Goal: Task Accomplishment & Management: Complete application form

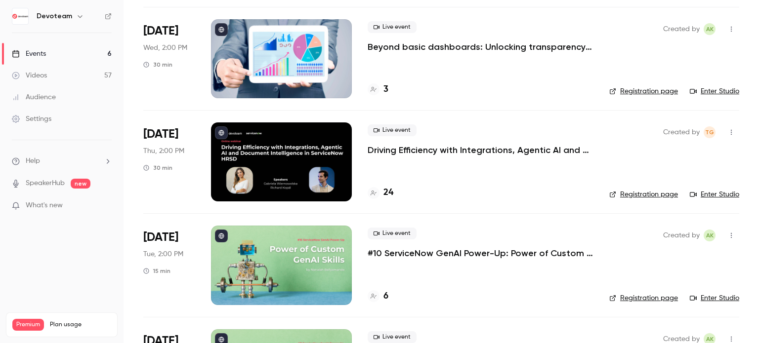
scroll to position [296, 0]
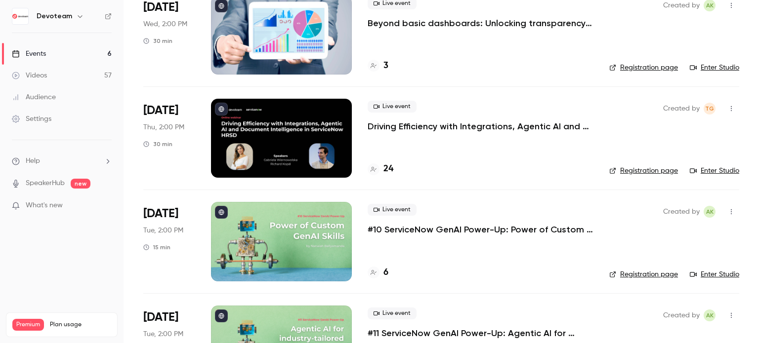
click at [312, 138] on div at bounding box center [281, 138] width 141 height 79
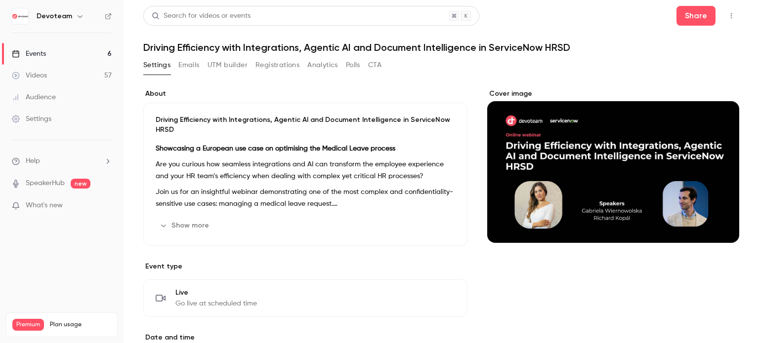
click at [38, 53] on div "Events" at bounding box center [29, 54] width 34 height 10
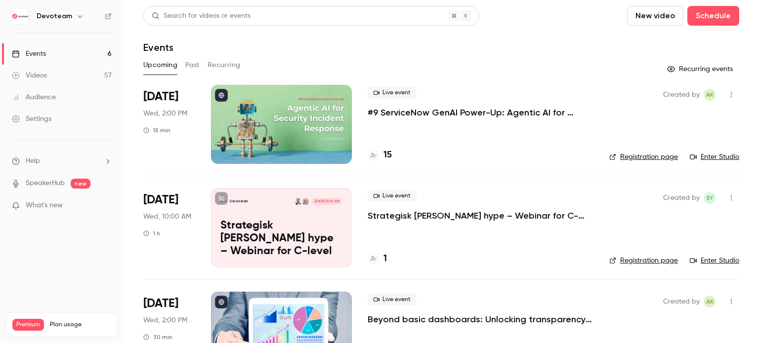
click at [656, 14] on button "New video" at bounding box center [655, 16] width 56 height 20
click at [656, 14] on div at bounding box center [379, 171] width 759 height 343
click at [47, 207] on span "What's new" at bounding box center [44, 206] width 37 height 10
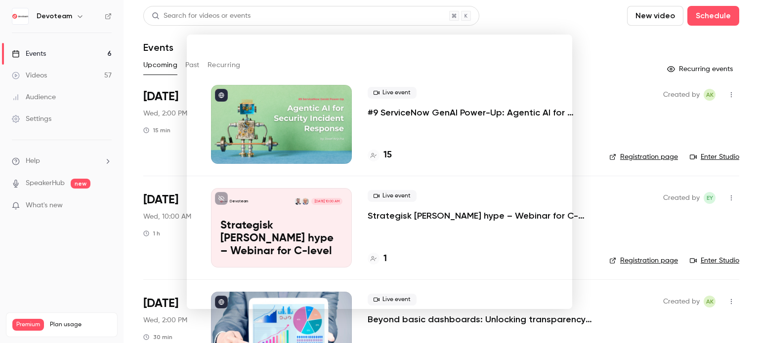
click at [28, 52] on div at bounding box center [379, 171] width 759 height 343
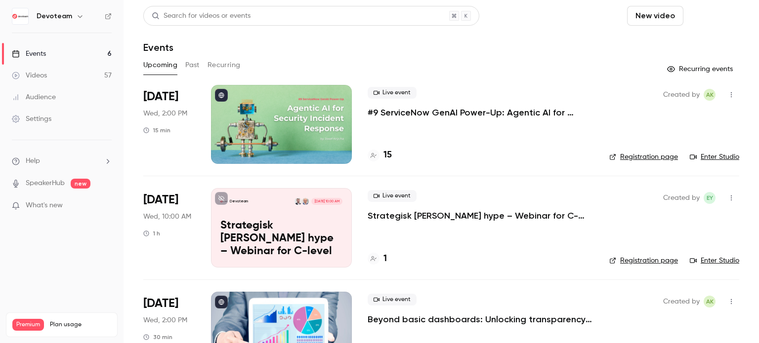
click at [701, 14] on button "Schedule" at bounding box center [713, 16] width 52 height 20
click at [75, 15] on div at bounding box center [379, 171] width 759 height 343
click at [647, 17] on button "New video" at bounding box center [655, 16] width 56 height 20
click at [504, 41] on div at bounding box center [379, 171] width 759 height 343
click at [710, 18] on button "Schedule" at bounding box center [713, 16] width 52 height 20
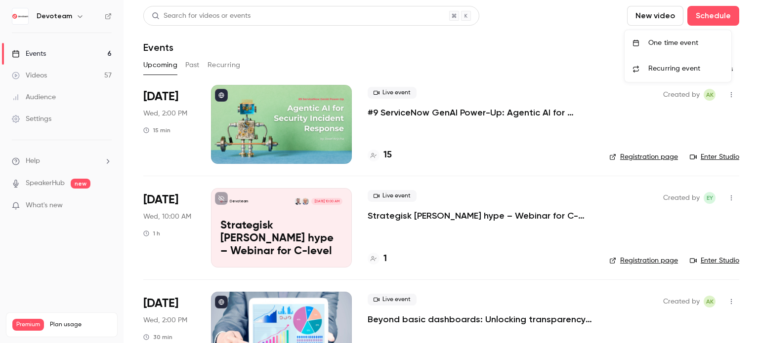
click at [689, 41] on div "One time event" at bounding box center [685, 43] width 75 height 10
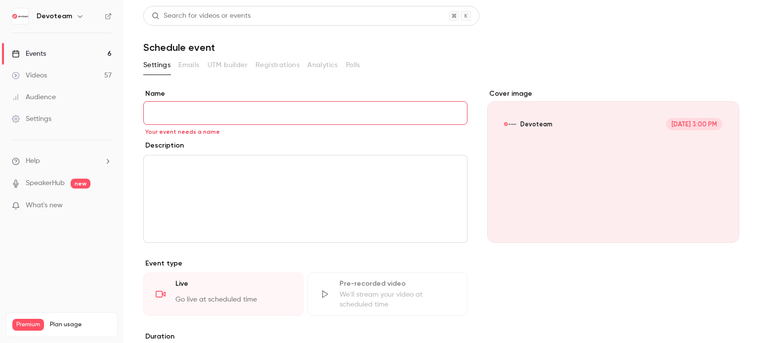
click at [232, 110] on input "Name" at bounding box center [305, 113] width 324 height 24
paste input "**********"
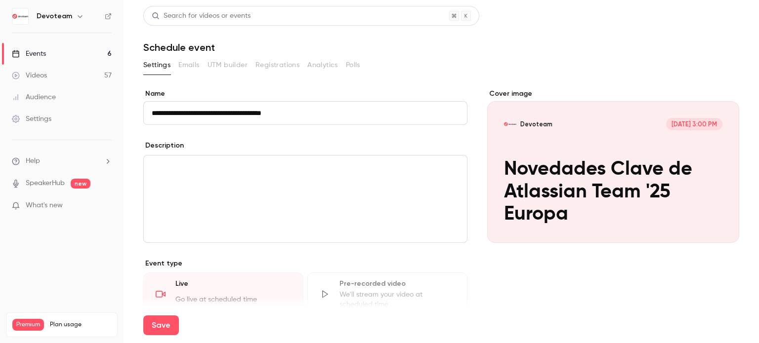
type input "**********"
click at [171, 168] on p "editor" at bounding box center [305, 168] width 307 height 12
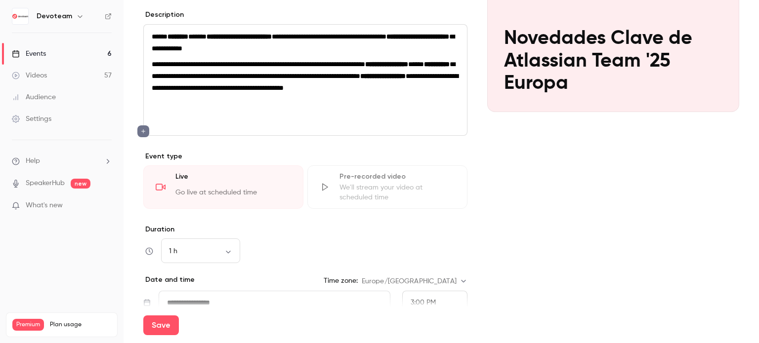
scroll to position [148, 0]
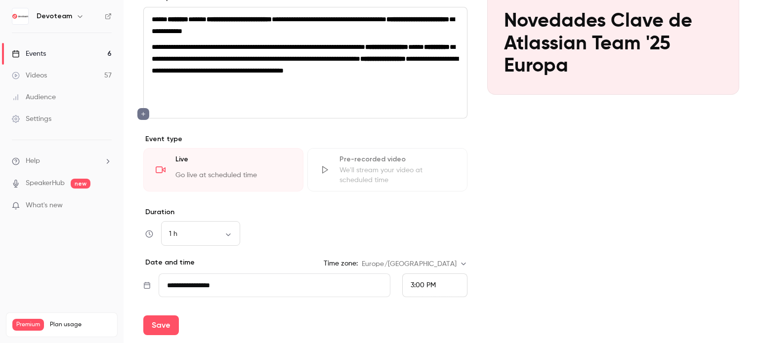
click at [255, 185] on div "Go live at scheduled time" at bounding box center [233, 177] width 116 height 15
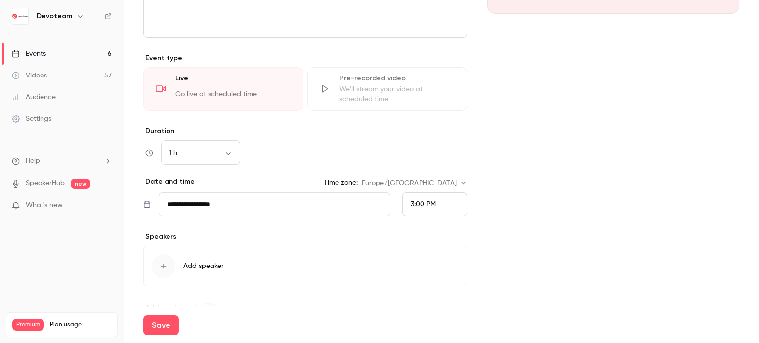
scroll to position [247, 0]
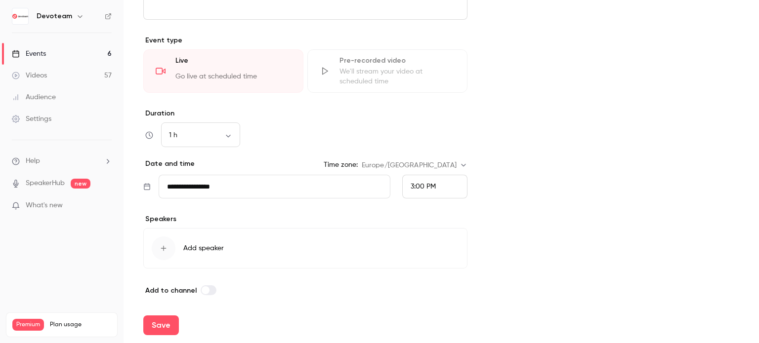
click at [243, 196] on input "**********" at bounding box center [275, 187] width 232 height 24
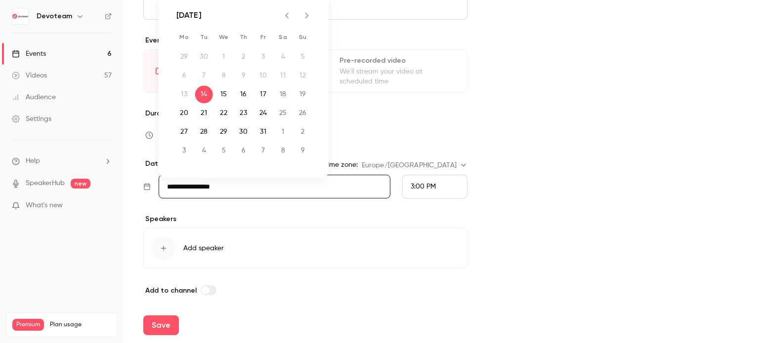
click at [310, 18] on icon "Next month" at bounding box center [307, 15] width 12 height 12
click at [247, 75] on button "6" at bounding box center [244, 76] width 18 height 18
type input "**********"
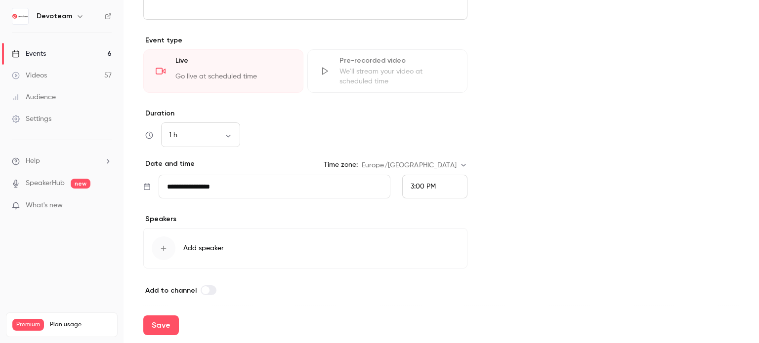
click at [423, 190] on span "3:00 PM" at bounding box center [423, 186] width 25 height 7
click at [438, 59] on div "4:00 PM" at bounding box center [430, 55] width 48 height 10
click at [415, 192] on div "4:00 PM" at bounding box center [424, 187] width 26 height 10
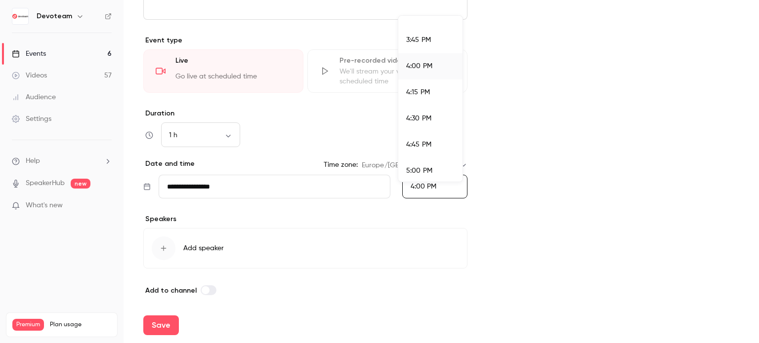
scroll to position [1655, 0]
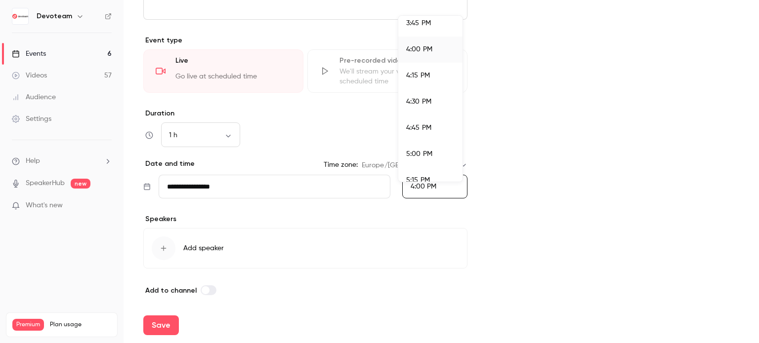
click at [417, 156] on span "5:00 PM" at bounding box center [419, 154] width 26 height 7
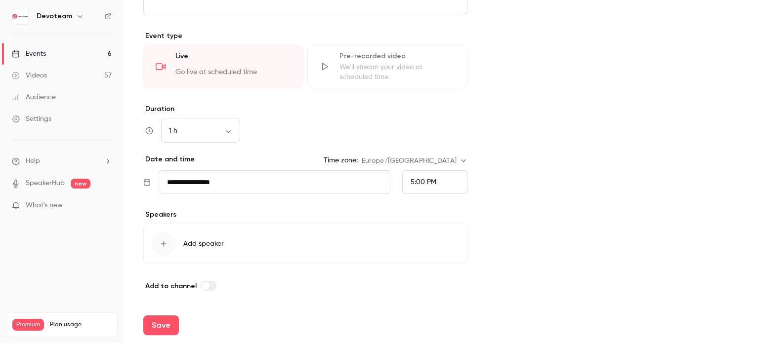
click at [161, 245] on icon "button" at bounding box center [164, 244] width 8 height 8
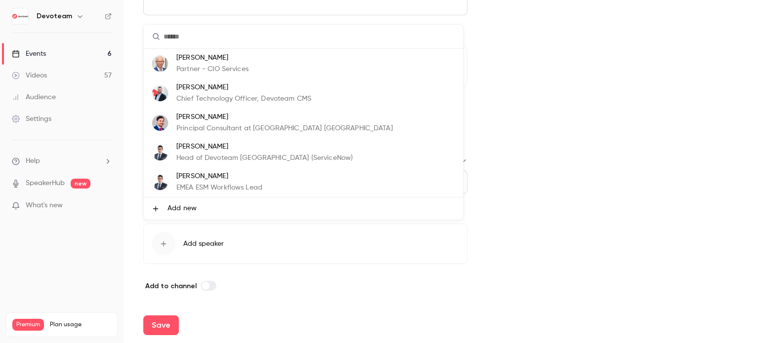
click at [215, 36] on input "text" at bounding box center [303, 37] width 319 height 24
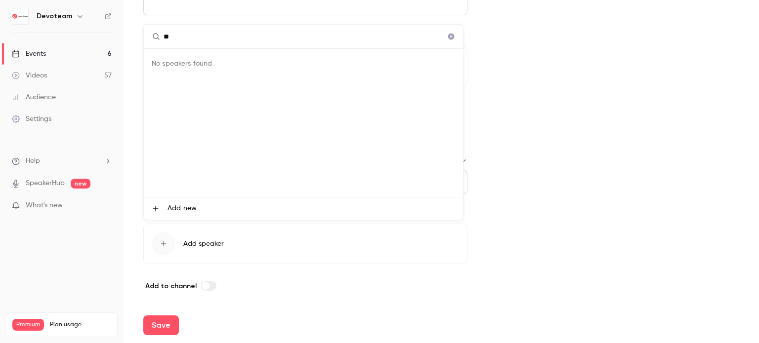
type input "*"
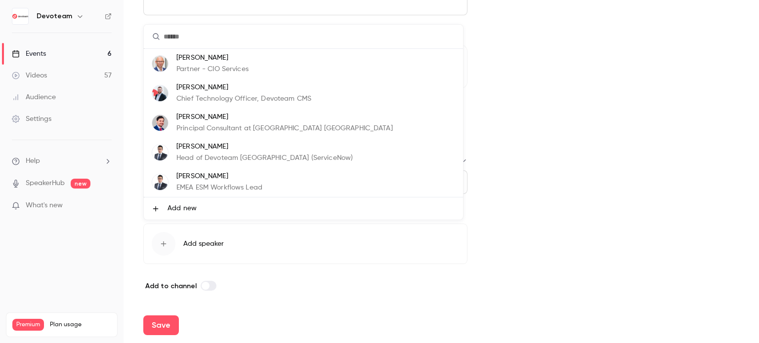
click at [179, 210] on span "Add new" at bounding box center [181, 209] width 29 height 10
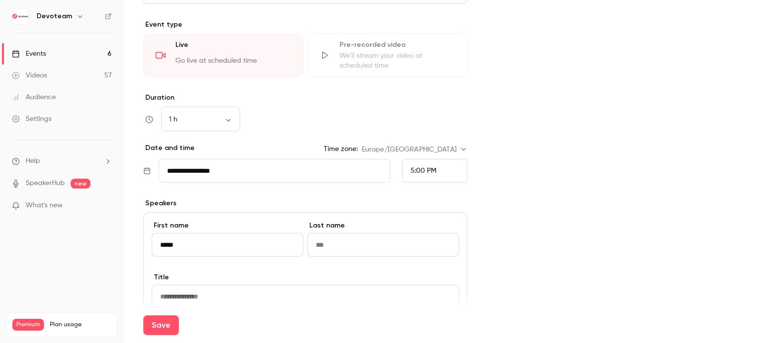
click at [168, 256] on input "****" at bounding box center [228, 245] width 152 height 24
click at [184, 257] on input "****" at bounding box center [228, 245] width 152 height 24
type input "****"
click at [347, 257] on input at bounding box center [383, 245] width 152 height 24
type input "*******"
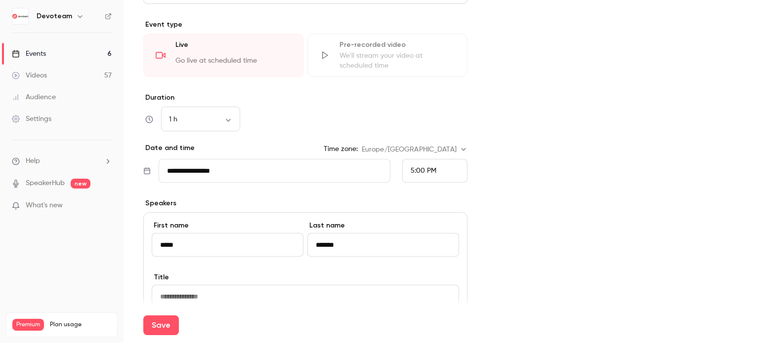
click at [189, 308] on div "Save" at bounding box center [441, 326] width 596 height 36
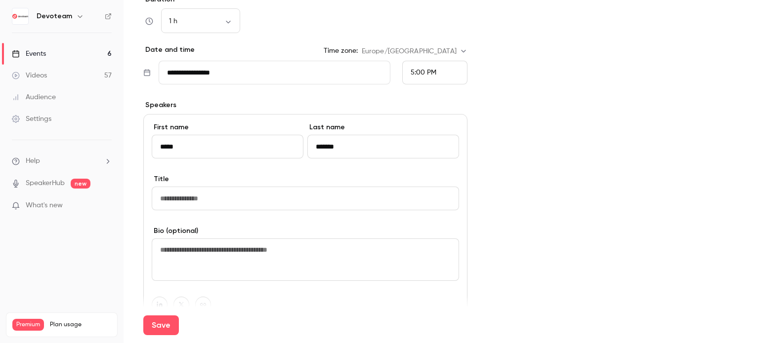
scroll to position [362, 0]
click at [179, 210] on input at bounding box center [305, 198] width 307 height 24
paste input "**********"
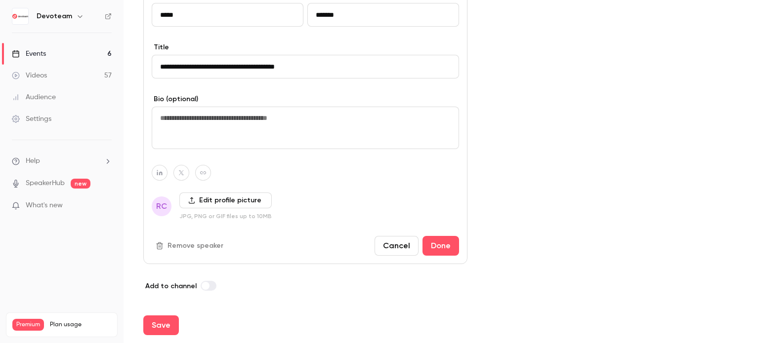
scroll to position [504, 0]
type input "**********"
click at [212, 201] on label "Edit profile picture" at bounding box center [225, 201] width 92 height 16
click at [0, 0] on input "Edit profile picture" at bounding box center [0, 0] width 0 height 0
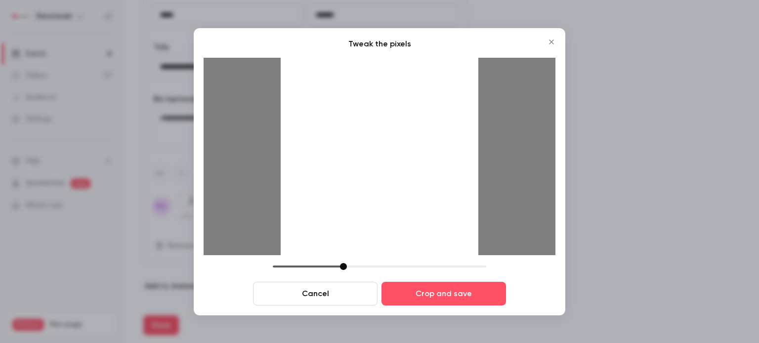
drag, startPoint x: 409, startPoint y: 190, endPoint x: 405, endPoint y: 213, distance: 23.0
click at [405, 213] on div at bounding box center [380, 157] width 198 height 198
drag, startPoint x: 341, startPoint y: 267, endPoint x: 417, endPoint y: 260, distance: 76.4
click at [419, 261] on div "Tweak the pixels Cancel Crop and save" at bounding box center [380, 172] width 352 height 268
drag, startPoint x: 424, startPoint y: 124, endPoint x: 425, endPoint y: 266, distance: 141.8
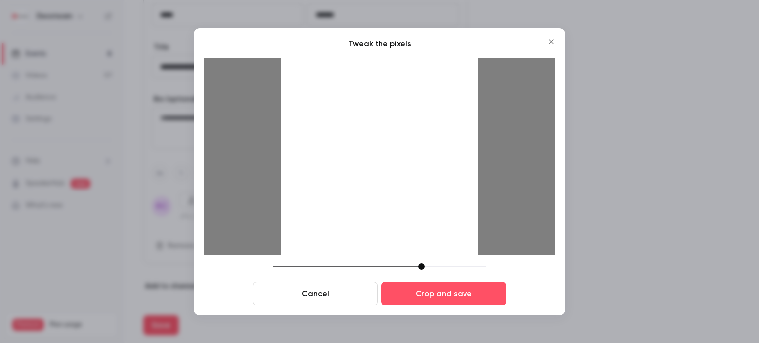
click at [425, 266] on div "Tweak the pixels Cancel Crop and save" at bounding box center [380, 172] width 352 height 268
drag, startPoint x: 422, startPoint y: 267, endPoint x: 402, endPoint y: 271, distance: 20.2
click at [402, 271] on div "Cancel Crop and save" at bounding box center [380, 284] width 352 height 42
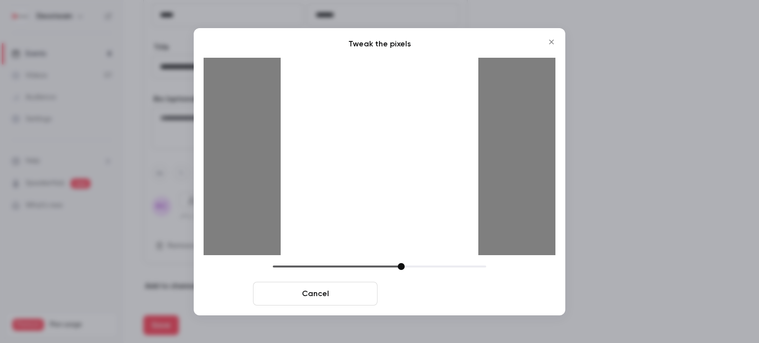
click at [420, 294] on button "Crop and save" at bounding box center [443, 294] width 124 height 24
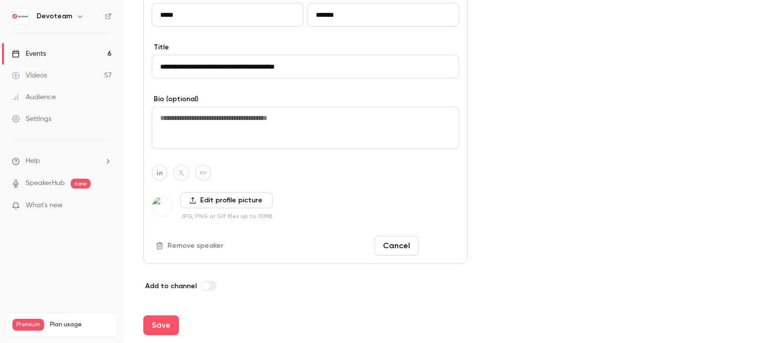
click at [447, 247] on button "Done" at bounding box center [440, 246] width 37 height 20
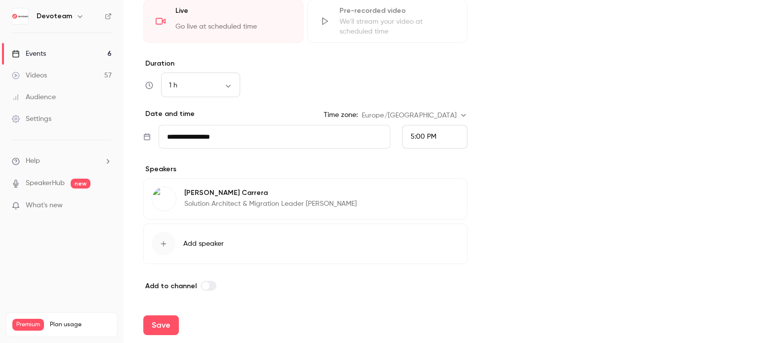
click at [209, 245] on span "Add speaker" at bounding box center [203, 244] width 41 height 10
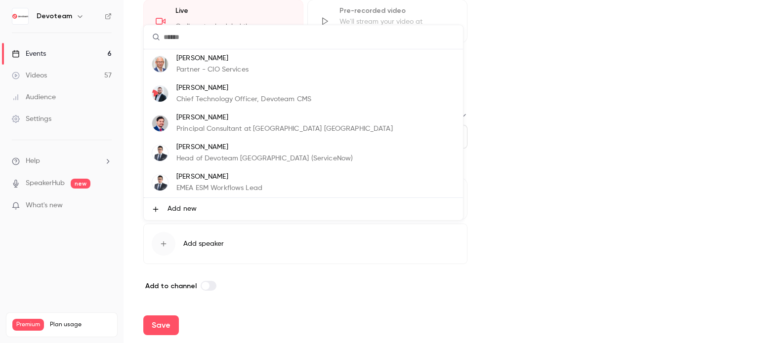
click at [202, 244] on div at bounding box center [379, 171] width 759 height 343
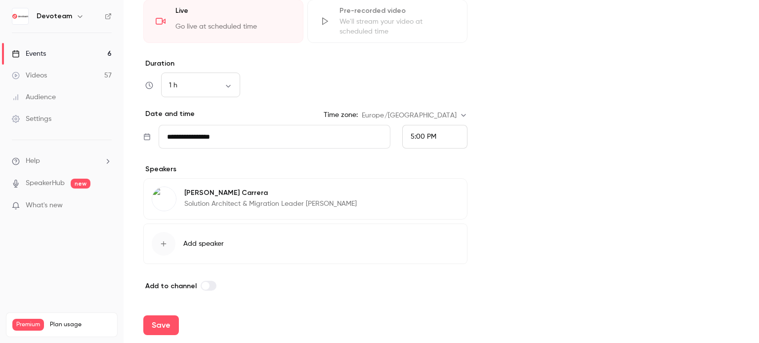
click at [168, 244] on div "button" at bounding box center [164, 244] width 24 height 24
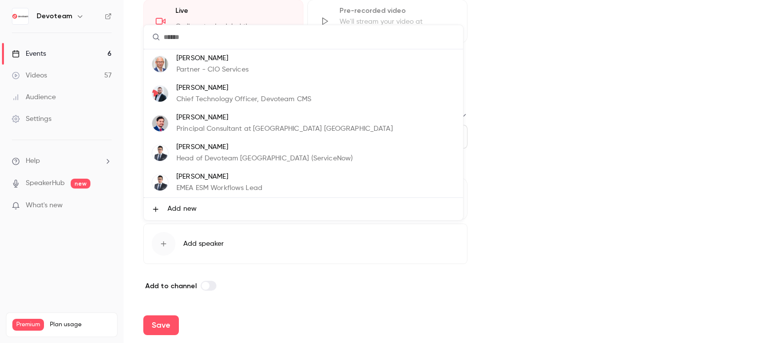
click at [184, 201] on li "Add new" at bounding box center [303, 209] width 319 height 22
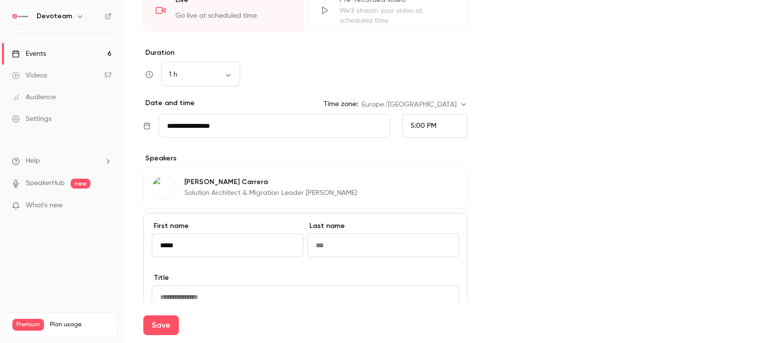
type input "*****"
click at [323, 283] on label "Title" at bounding box center [305, 278] width 307 height 10
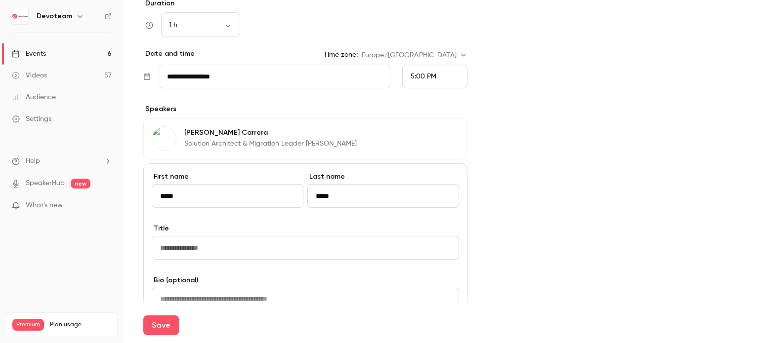
click at [196, 255] on input at bounding box center [305, 248] width 307 height 24
paste input "**********"
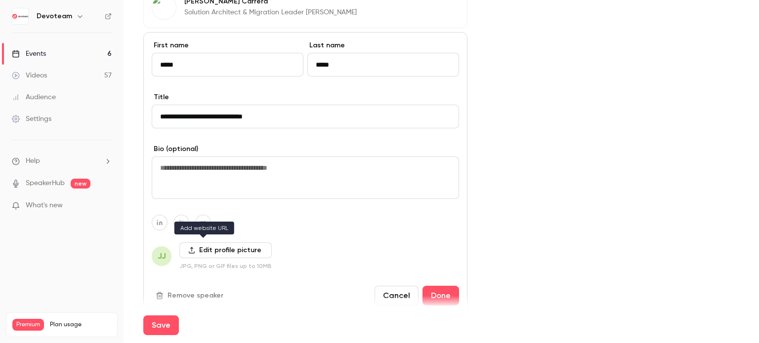
scroll to position [505, 0]
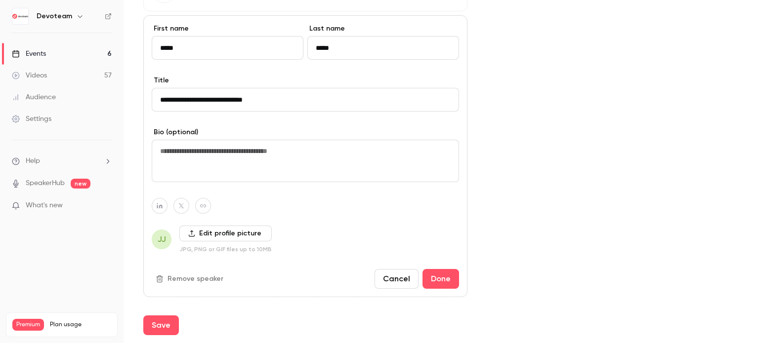
type input "**********"
click at [201, 242] on label "Edit profile picture" at bounding box center [225, 234] width 92 height 16
click at [0, 0] on input "Edit profile picture" at bounding box center [0, 0] width 0 height 0
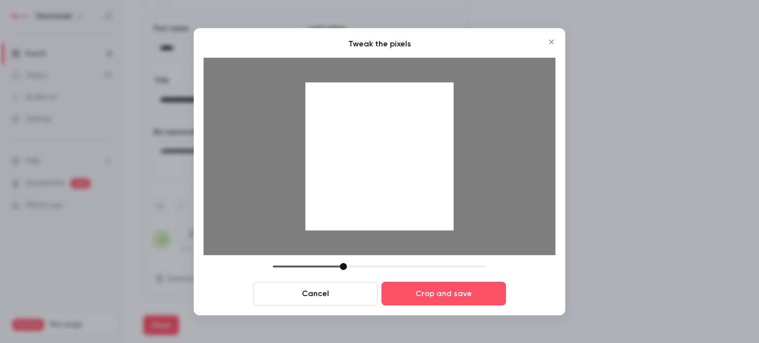
click at [404, 192] on div at bounding box center [379, 157] width 148 height 148
drag, startPoint x: 344, startPoint y: 266, endPoint x: 420, endPoint y: 262, distance: 76.2
click at [420, 262] on div "Tweak the pixels Cancel Crop and save" at bounding box center [380, 172] width 352 height 268
drag, startPoint x: 428, startPoint y: 163, endPoint x: 406, endPoint y: 179, distance: 27.7
click at [406, 179] on div at bounding box center [379, 157] width 148 height 148
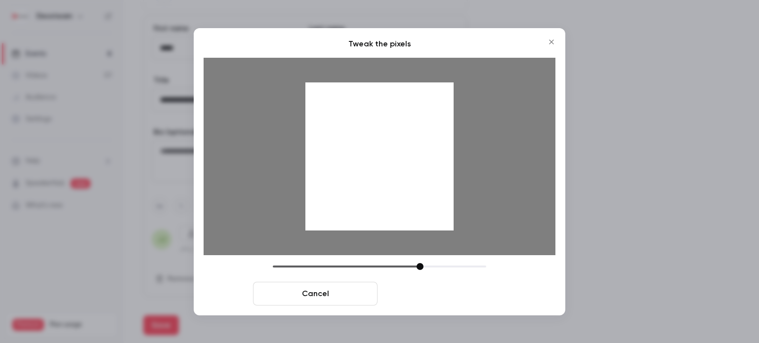
click at [448, 288] on button "Crop and save" at bounding box center [443, 294] width 124 height 24
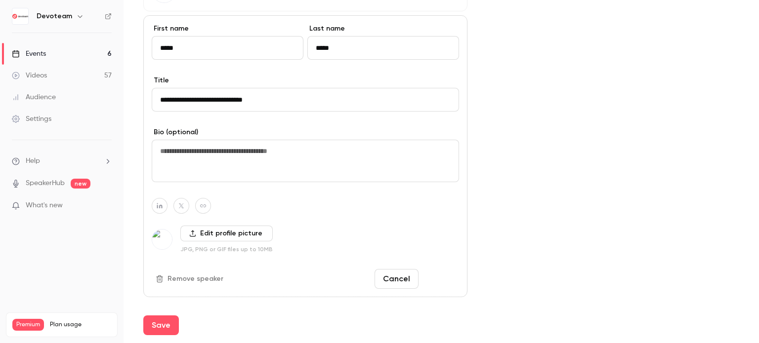
click at [436, 287] on button "Done" at bounding box center [440, 279] width 37 height 20
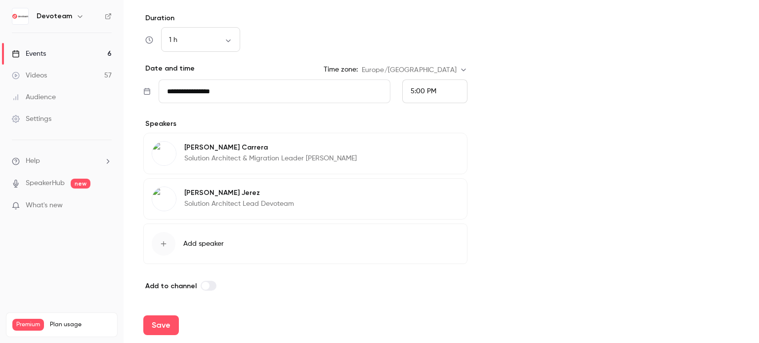
scroll to position [353, 0]
drag, startPoint x: 194, startPoint y: 286, endPoint x: 143, endPoint y: 286, distance: 50.4
click at [143, 286] on label "Add to channel" at bounding box center [179, 286] width 73 height 8
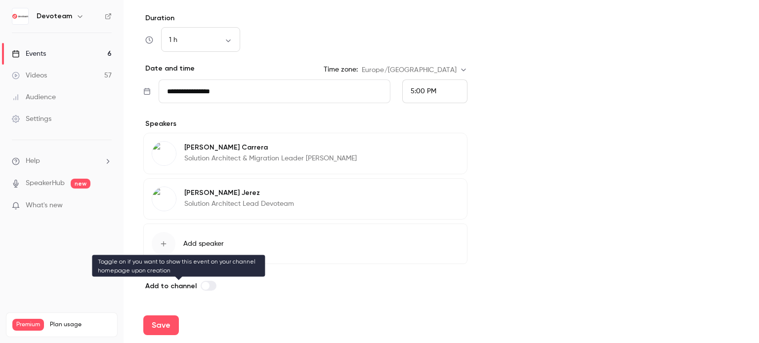
click at [209, 286] on label at bounding box center [209, 286] width 16 height 10
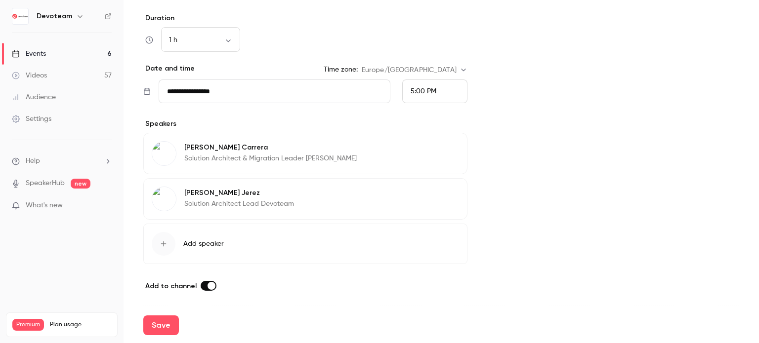
click at [201, 286] on label at bounding box center [209, 286] width 16 height 10
click at [169, 337] on div "Save" at bounding box center [441, 326] width 596 height 36
click at [164, 321] on button "Save" at bounding box center [161, 326] width 36 height 20
type input "**********"
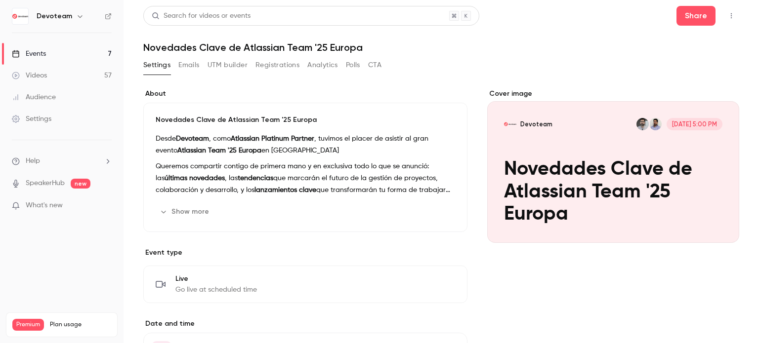
click at [186, 63] on button "Emails" at bounding box center [188, 65] width 21 height 16
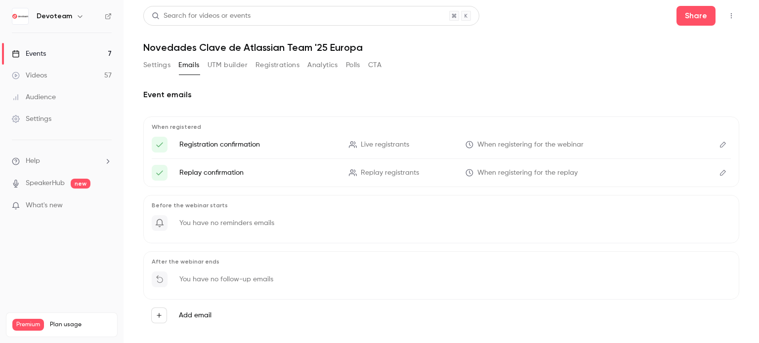
click at [150, 64] on button "Settings" at bounding box center [156, 65] width 27 height 16
